Goal: Check status

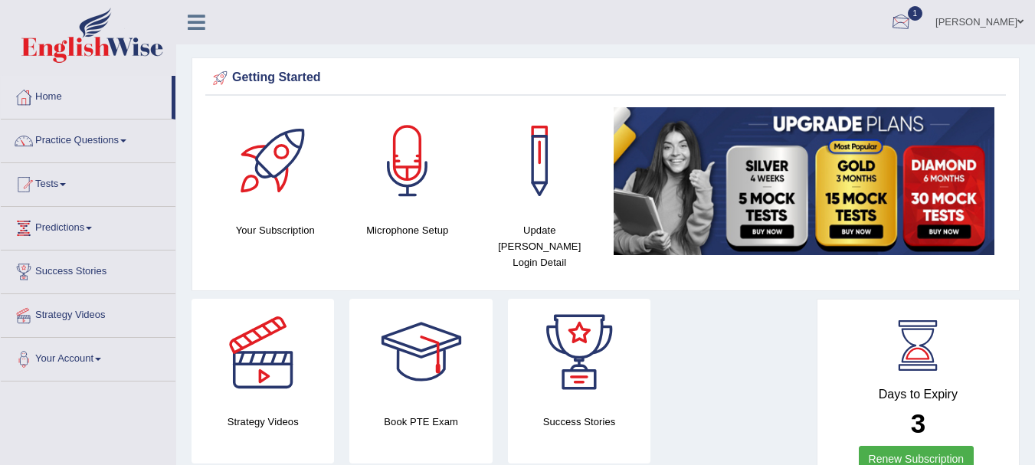
click at [910, 20] on div at bounding box center [901, 22] width 23 height 23
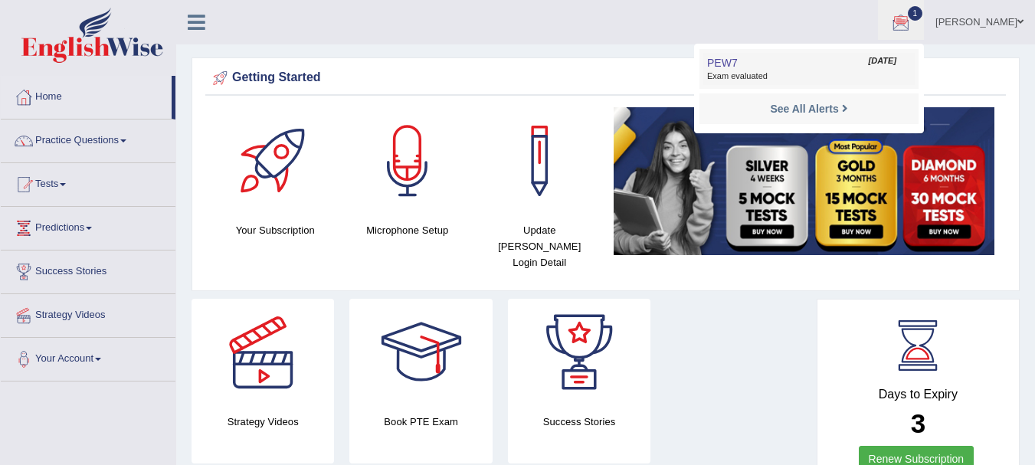
click at [731, 67] on span "PEW7" at bounding box center [722, 63] width 31 height 12
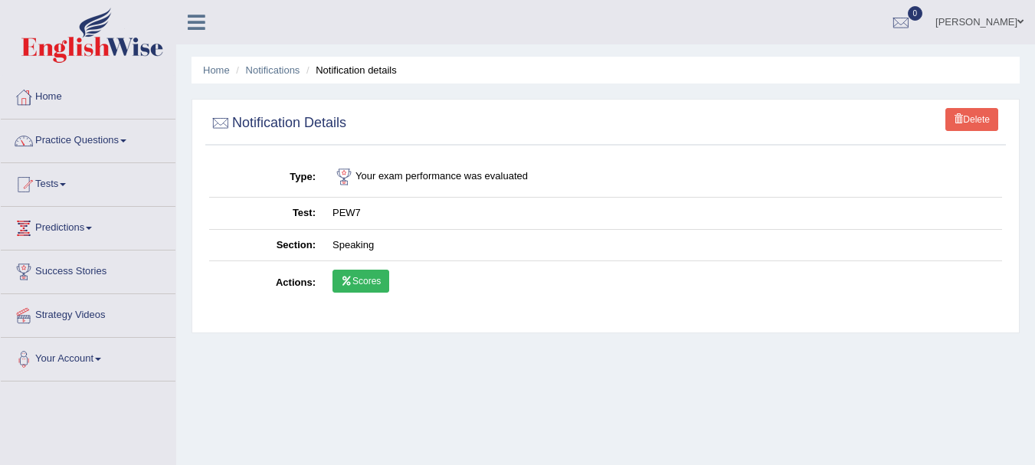
click at [355, 280] on link "Scores" at bounding box center [361, 281] width 57 height 23
